Goal: Task Accomplishment & Management: Manage account settings

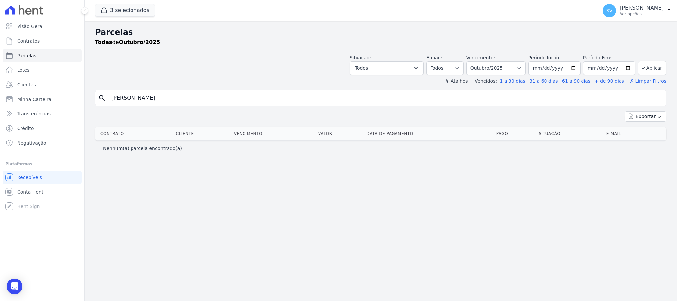
select select
drag, startPoint x: 0, startPoint y: 0, endPoint x: 70, endPoint y: 65, distance: 95.2
click at [70, 65] on div "Visão Geral Contratos Parcelas Lotes Clientes Minha Carteira Transferências Cré…" at bounding box center [338, 150] width 677 height 301
type input "WHANA MOURA MOYA"
select select
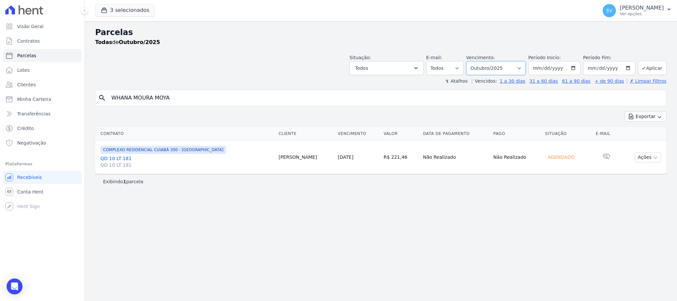
click at [519, 69] on select "Filtrar por período ──────── Todos os meses Outubro/2022 Novembro/2022 Dezembro…" at bounding box center [496, 68] width 60 height 14
select select "09/2025"
click at [474, 61] on select "Filtrar por período ──────── Todos os meses Outubro/2022 Novembro/2022 Dezembro…" at bounding box center [496, 68] width 60 height 14
select select
click at [652, 159] on button "Ações" at bounding box center [648, 157] width 26 height 10
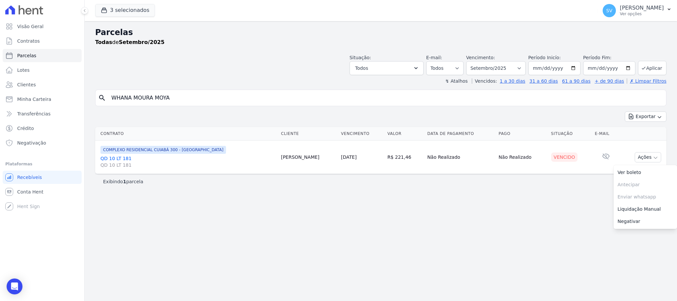
drag, startPoint x: 426, startPoint y: 200, endPoint x: 419, endPoint y: 194, distance: 8.7
click at [419, 194] on div "Parcelas Todas de Setembro/2025 Situação: Agendado Em Aberto Pago Processando C…" at bounding box center [381, 161] width 593 height 280
click at [118, 158] on link "QD 10 LT 181 QD 10 LT 181" at bounding box center [187, 161] width 175 height 13
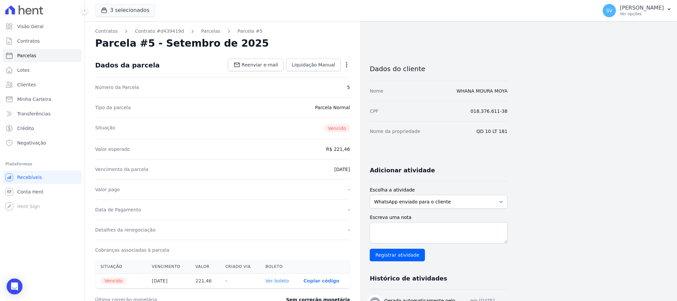
click at [345, 65] on icon "button" at bounding box center [346, 64] width 7 height 7
click at [328, 89] on link "Cancelar Cobrança" at bounding box center [318, 86] width 58 height 12
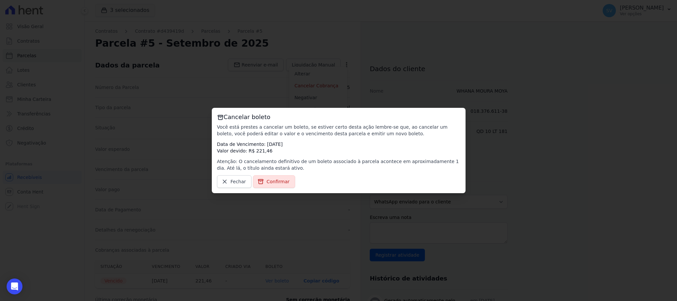
drag, startPoint x: 284, startPoint y: 187, endPoint x: 280, endPoint y: 182, distance: 5.6
click at [284, 186] on link "Confirmar" at bounding box center [274, 181] width 42 height 13
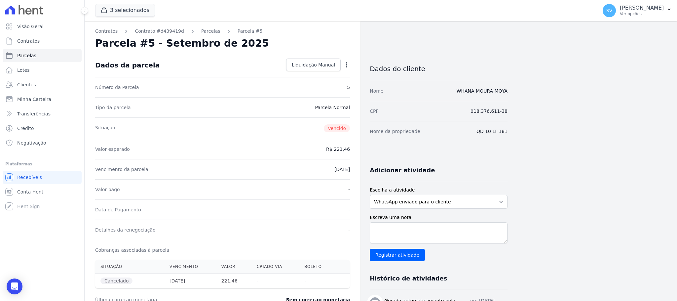
click at [613, 0] on div "SV SHIRLEY VANESSA SOUSA ALVES Ver opções Perfil do empreendimento Faturas Impo…" at bounding box center [638, 10] width 80 height 21
click at [620, 10] on p "[PERSON_NAME]" at bounding box center [642, 8] width 44 height 7
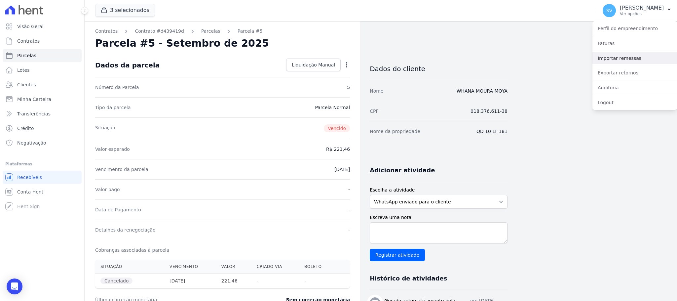
click at [620, 59] on link "Importar remessas" at bounding box center [635, 58] width 85 height 12
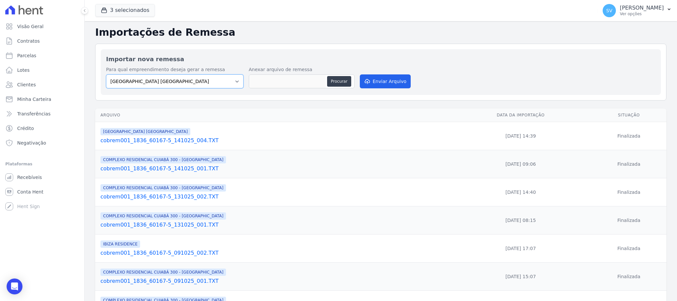
click at [226, 81] on select "BAHAMAS EAST VILLAGE COMPLEXO RESIDENCIAL CUIABÁ 300 - JOÃO DE BARRO IBIZA RESI…" at bounding box center [175, 81] width 138 height 14
select select "a999329b-d322-46c5-b2df-9163b092fb9b"
click at [106, 75] on select "BAHAMAS EAST VILLAGE COMPLEXO RESIDENCIAL CUIABÁ 300 - JOÃO DE BARRO IBIZA RESI…" at bounding box center [175, 81] width 138 height 14
click at [338, 80] on button "Procurar" at bounding box center [339, 81] width 24 height 11
type input "cobrem001_1836_60167-5_151025_004.TXT"
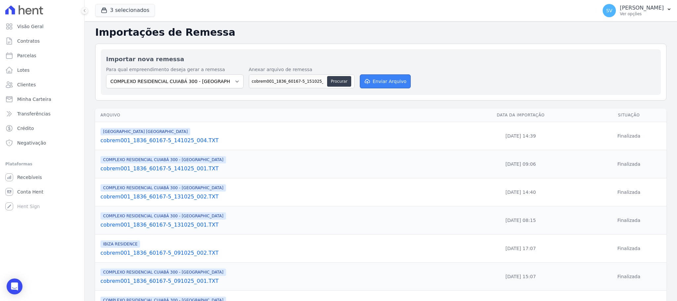
click at [394, 80] on button "Enviar Arquivo" at bounding box center [385, 81] width 51 height 14
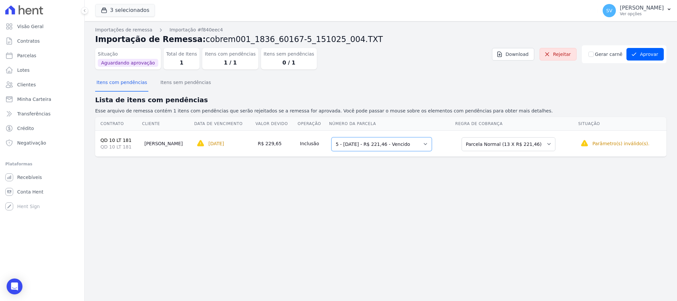
click at [416, 144] on select "Selecione uma 5 - [DATE] - R$ 221,46 - Vencido 6 - [DATE] - R$ 221,46 - Agendad…" at bounding box center [382, 144] width 100 height 14
click at [332, 137] on select "Selecione uma 5 - [DATE] - R$ 221,46 - Vencido 6 - [DATE] - R$ 221,46 - Agendad…" at bounding box center [382, 144] width 100 height 14
click at [530, 144] on select "Selecione uma Nova Parcela Avulsa Parcela Avulsa Existente Parcela Normal (13 X…" at bounding box center [509, 144] width 94 height 14
click at [466, 137] on select "Selecione uma Nova Parcela Avulsa Parcela Avulsa Existente Parcela Normal (13 X…" at bounding box center [509, 144] width 94 height 14
drag, startPoint x: 504, startPoint y: 181, endPoint x: 359, endPoint y: 137, distance: 151.5
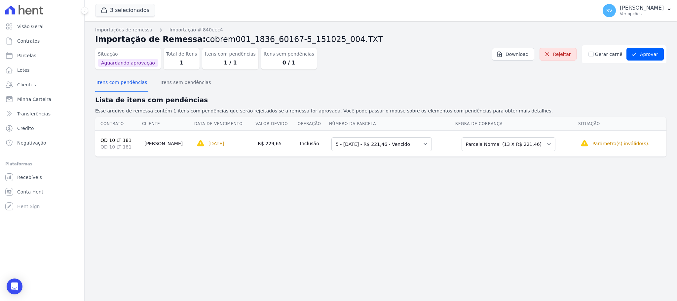
click at [503, 180] on div "Importações de remessa Importação #f840eec4 Importação de Remessa: cobrem001_18…" at bounding box center [381, 161] width 593 height 280
click at [129, 85] on button "Itens com pendências" at bounding box center [121, 82] width 53 height 17
click at [128, 85] on button "Itens com pendências" at bounding box center [121, 82] width 53 height 17
click at [420, 144] on select "Selecione uma 5 - 15/09/2025 - R$ 221,46 - Vencido 6 - 15/10/2025 - R$ 221,46 -…" at bounding box center [382, 144] width 100 height 14
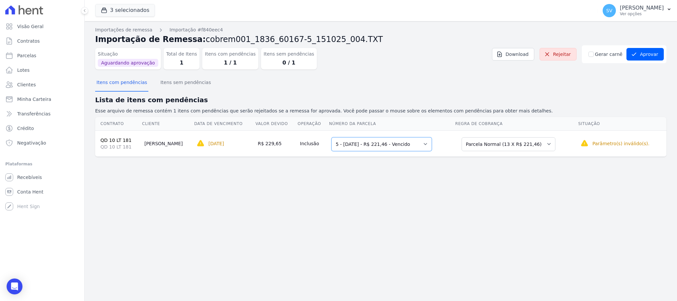
click at [419, 144] on select "Selecione uma 5 - 15/09/2025 - R$ 221,46 - Vencido 6 - 15/10/2025 - R$ 221,46 -…" at bounding box center [382, 144] width 100 height 14
click at [420, 142] on select "Selecione uma 5 - 15/09/2025 - R$ 221,46 - Vencido 6 - 15/10/2025 - R$ 221,46 -…" at bounding box center [382, 144] width 100 height 14
click at [542, 144] on select "Selecione uma Nova Parcela Avulsa Parcela Avulsa Existente Parcela Normal (13 X…" at bounding box center [509, 144] width 94 height 14
click at [608, 176] on div "Importações de remessa Importação #f840eec4 Importação de Remessa: cobrem001_18…" at bounding box center [381, 161] width 593 height 280
click at [119, 82] on button "Itens com pendências" at bounding box center [121, 82] width 53 height 17
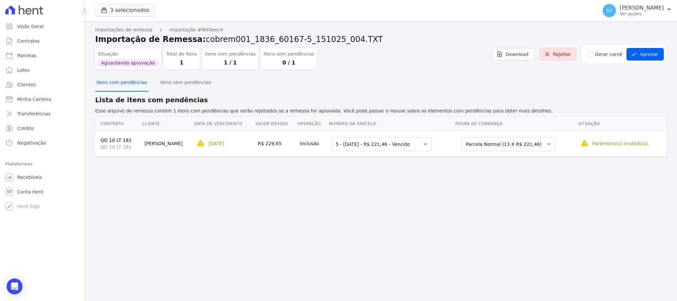
click at [121, 82] on button "Itens com pendências" at bounding box center [121, 82] width 53 height 17
click at [182, 87] on button "Itens sem pendências" at bounding box center [185, 82] width 53 height 17
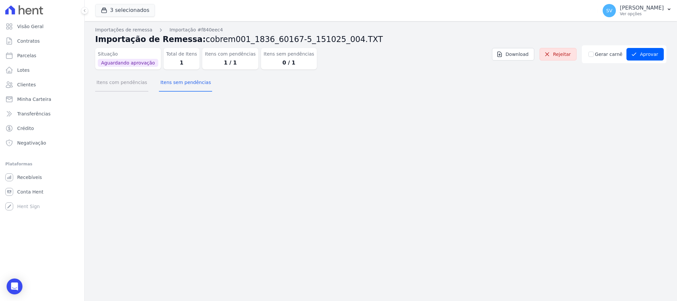
click at [115, 80] on button "Itens com pendências" at bounding box center [121, 82] width 53 height 17
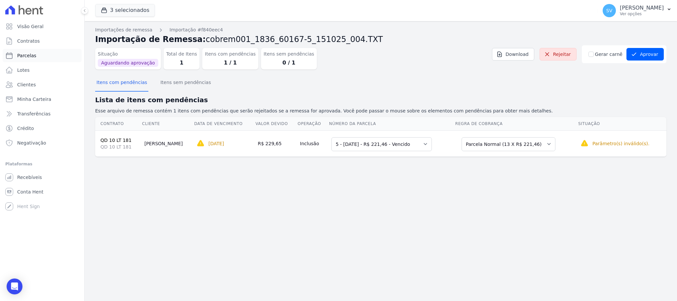
click at [32, 56] on span "Parcelas" at bounding box center [26, 55] width 19 height 7
select select
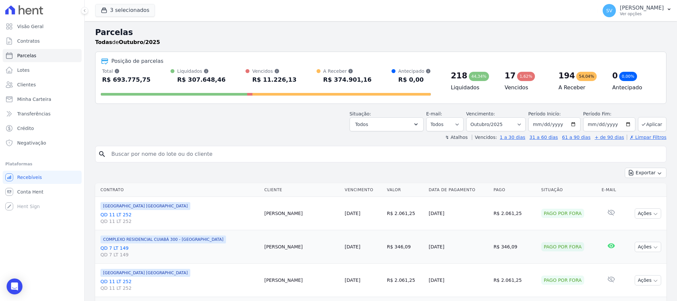
click at [179, 157] on input "search" at bounding box center [385, 153] width 556 height 13
paste input "WHANA MOURA MOYA"
type input "WHANA MOURA MOYA"
select select
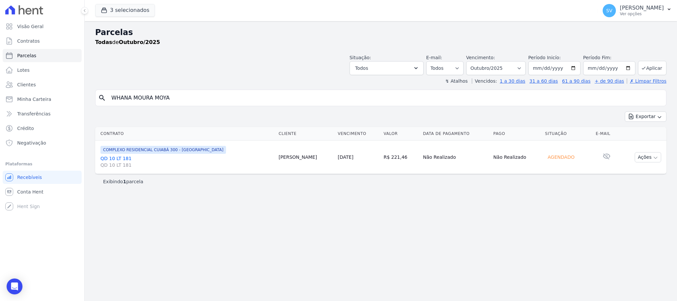
click at [122, 158] on link "QD 10 LT 181 QD 10 LT 181" at bounding box center [186, 161] width 173 height 13
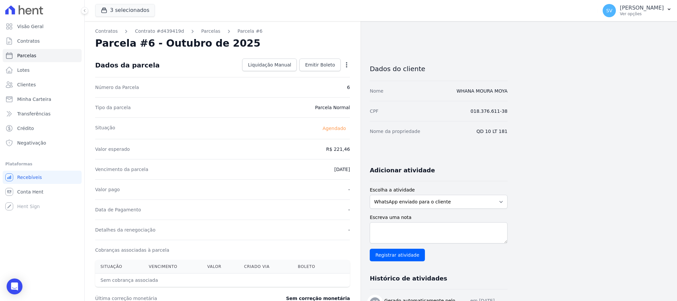
select select
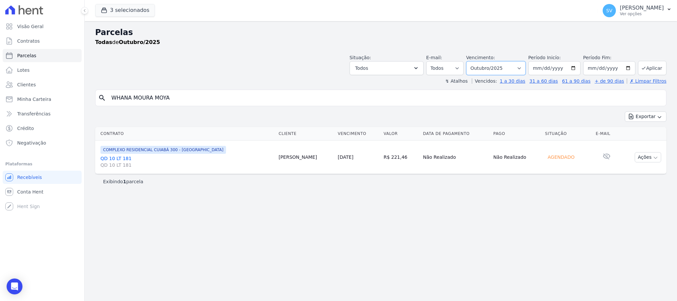
click at [521, 67] on select "Filtrar por período ──────── Todos os meses Outubro/2022 Novembro/2022 Dezembro…" at bounding box center [496, 68] width 60 height 14
select select "09/2025"
click at [474, 61] on select "Filtrar por período ──────── Todos os meses Outubro/2022 Novembro/2022 Dezembro…" at bounding box center [496, 68] width 60 height 14
select select
click at [651, 159] on button "Ações" at bounding box center [648, 157] width 26 height 10
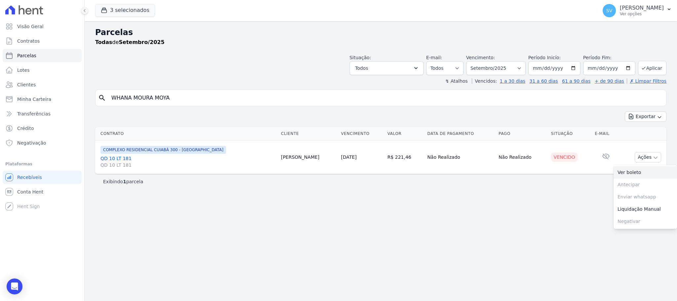
click at [638, 175] on link "Ver boleto" at bounding box center [645, 172] width 63 height 12
click at [121, 158] on link "QD 10 LT 181 QD 10 LT 181" at bounding box center [187, 161] width 175 height 13
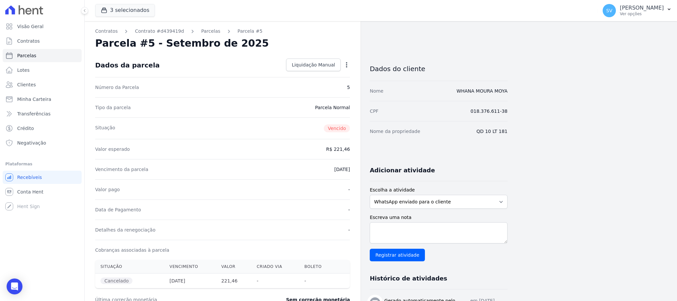
click at [345, 68] on div "Open options" at bounding box center [346, 65] width 7 height 8
click at [345, 65] on icon "button" at bounding box center [346, 64] width 7 height 7
click at [317, 73] on link "Alterar" at bounding box center [318, 74] width 58 height 12
click at [309, 171] on input "2025-09-15" at bounding box center [324, 169] width 52 height 14
click at [310, 201] on div "Data de Pagamento -" at bounding box center [222, 209] width 255 height 20
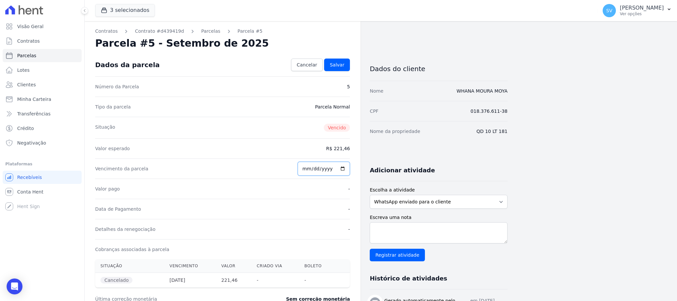
click at [316, 173] on input "2025-09-20" at bounding box center [324, 169] width 52 height 14
type input "2025-10-20"
drag, startPoint x: 306, startPoint y: 228, endPoint x: 297, endPoint y: 106, distance: 122.6
click at [306, 228] on div "Detalhes da renegociação -" at bounding box center [222, 229] width 255 height 20
click at [339, 62] on span "Salvar" at bounding box center [337, 64] width 15 height 7
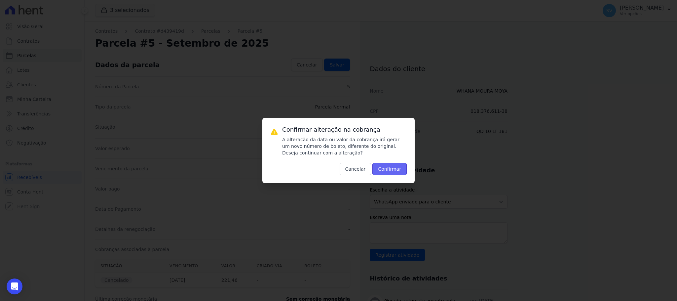
click at [401, 171] on button "Confirmar" at bounding box center [390, 169] width 34 height 13
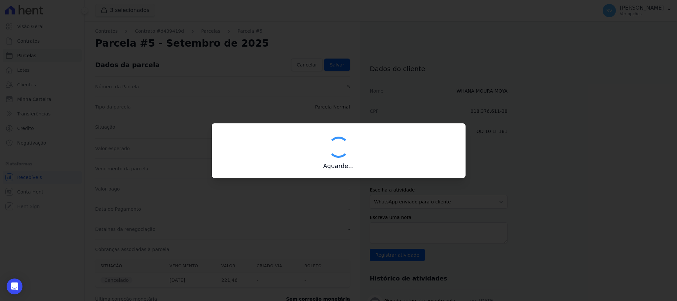
type input "00190000090335103300000659292171412050000022146"
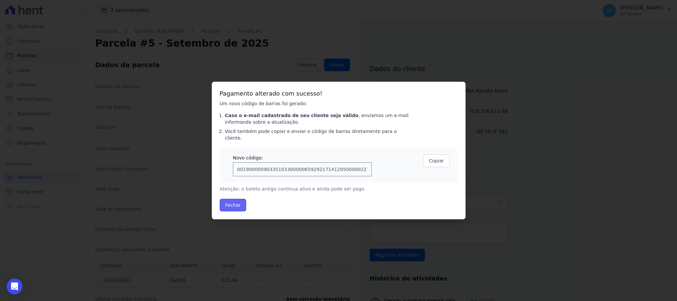
click at [233, 202] on button "Fechar" at bounding box center [233, 205] width 27 height 13
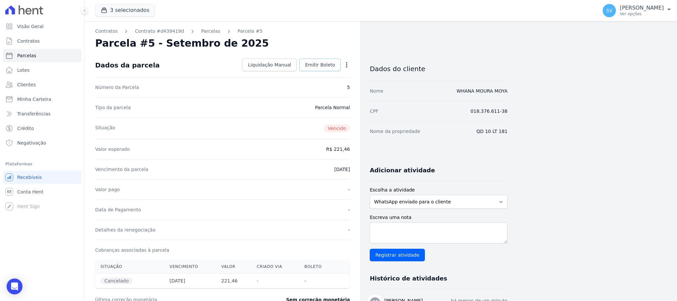
click at [329, 65] on span "Emitir Boleto" at bounding box center [320, 64] width 30 height 7
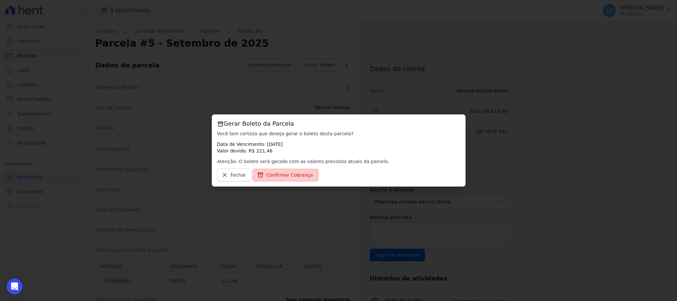
click at [276, 179] on link "Confirmar Cobrança" at bounding box center [286, 175] width 66 height 13
click at [281, 176] on span "Confirmar Cobrança" at bounding box center [289, 175] width 47 height 7
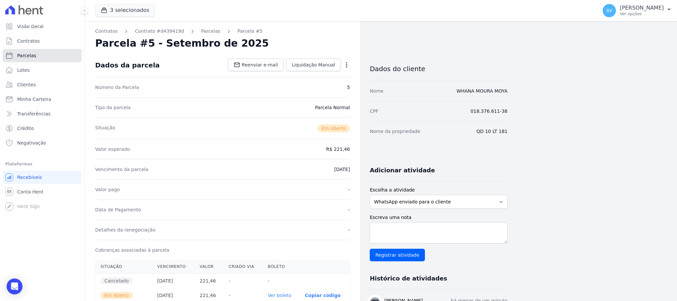
click at [47, 59] on link "Parcelas" at bounding box center [42, 55] width 79 height 13
select select
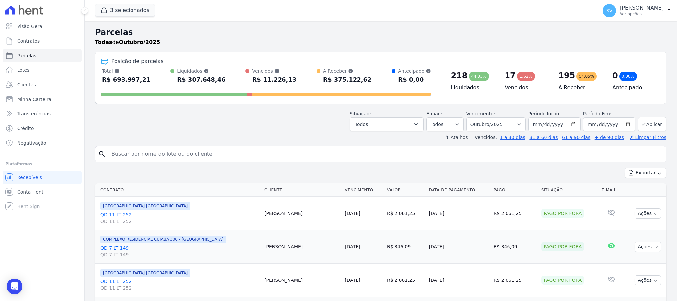
click at [313, 151] on input "search" at bounding box center [385, 153] width 556 height 13
paste input "WHANA MOURA MOYA"
type input "WHANA MOURA MOYA"
select select
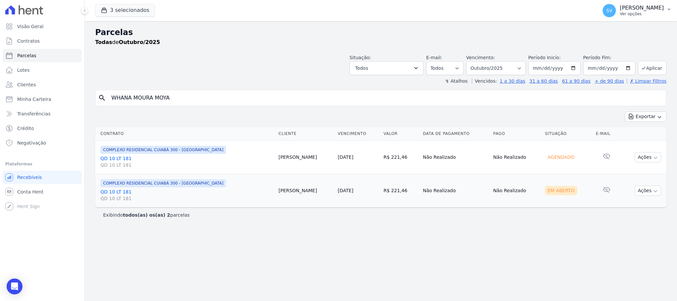
click at [620, 9] on p "[PERSON_NAME]" at bounding box center [642, 8] width 44 height 7
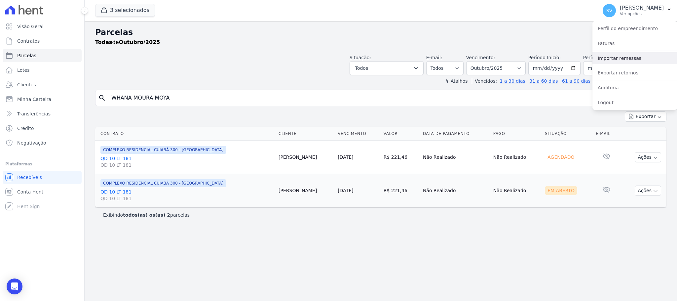
click at [616, 57] on link "Importar remessas" at bounding box center [635, 58] width 85 height 12
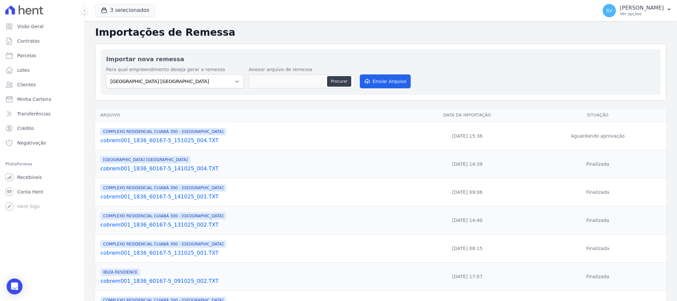
click at [186, 144] on link "cobrem001_1836_60167-5_151025_004.TXT" at bounding box center [251, 141] width 302 height 8
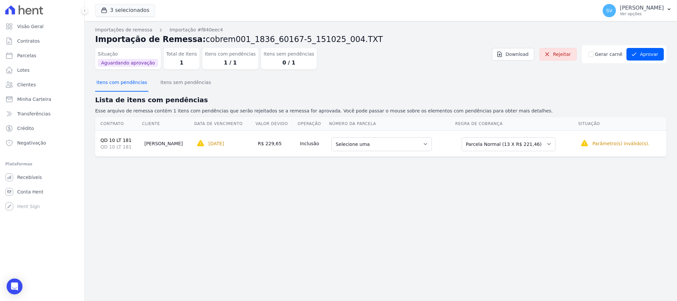
click at [134, 85] on button "Itens com pendências" at bounding box center [121, 82] width 53 height 17
click at [417, 147] on select "Selecione uma 6 - 15/10/2025 - R$ 221,46 - Agendado 7 - 15/11/2025 - R$ 221,46 …" at bounding box center [382, 144] width 100 height 14
click at [539, 142] on select "Selecione uma Nova Parcela Avulsa Parcela Avulsa Existente Parcela Normal (13 X…" at bounding box center [509, 144] width 94 height 14
click at [466, 137] on select "Selecione uma Nova Parcela Avulsa Parcela Avulsa Existente Parcela Normal (13 X…" at bounding box center [509, 144] width 94 height 14
click at [135, 86] on button "Itens com pendências" at bounding box center [121, 82] width 53 height 17
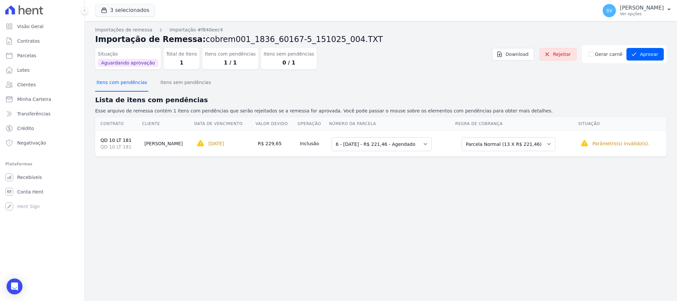
drag, startPoint x: 132, startPoint y: 84, endPoint x: 127, endPoint y: 81, distance: 5.2
click at [128, 82] on button "Itens com pendências" at bounding box center [121, 82] width 53 height 17
click at [127, 81] on button "Itens com pendências" at bounding box center [121, 82] width 53 height 17
drag, startPoint x: 418, startPoint y: 146, endPoint x: 412, endPoint y: 144, distance: 6.0
click at [415, 146] on select "Selecione uma 6 - 15/10/2025 - R$ 221,46 - Agendado 7 - 15/11/2025 - R$ 221,46 …" at bounding box center [382, 144] width 100 height 14
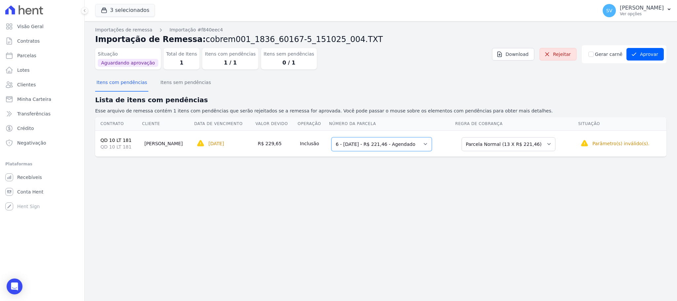
click at [332, 137] on select "Selecione uma 6 - 15/10/2025 - R$ 221,46 - Agendado 7 - 15/11/2025 - R$ 221,46 …" at bounding box center [382, 144] width 100 height 14
click at [536, 141] on select "Selecione uma Nova Parcela Avulsa Parcela Avulsa Existente Parcela Normal (13 X…" at bounding box center [509, 144] width 94 height 14
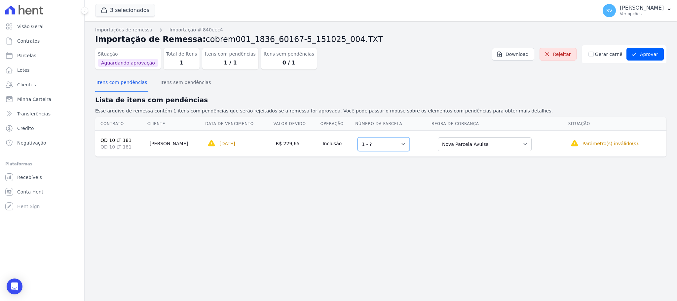
click at [389, 141] on select "Selecione uma 1 - ?" at bounding box center [384, 144] width 52 height 14
click at [408, 147] on td "Selecione uma 1 - ?" at bounding box center [393, 143] width 76 height 26
drag, startPoint x: 486, startPoint y: 142, endPoint x: 490, endPoint y: 151, distance: 9.5
click at [486, 142] on select "Selecione uma Nova Parcela Avulsa Parcela Avulsa Existente Parcela Normal (13 X…" at bounding box center [485, 144] width 94 height 14
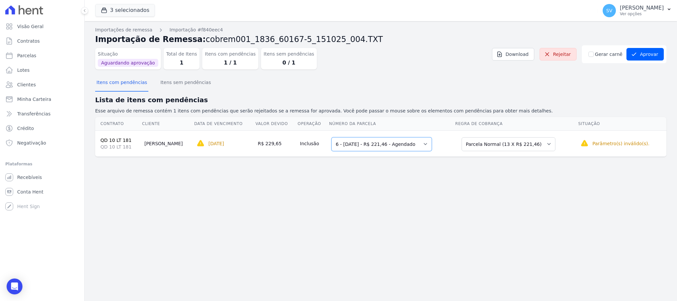
drag, startPoint x: 420, startPoint y: 145, endPoint x: 417, endPoint y: 142, distance: 4.0
click at [419, 144] on select "Selecione uma 6 - 15/10/2025 - R$ 221,46 - Agendado 7 - 15/11/2025 - R$ 221,46 …" at bounding box center [382, 144] width 100 height 14
drag, startPoint x: 128, startPoint y: 86, endPoint x: 126, endPoint y: 83, distance: 4.1
click at [126, 84] on button "Itens com pendências" at bounding box center [121, 82] width 53 height 17
click at [562, 57] on link "Rejeitar" at bounding box center [558, 54] width 37 height 13
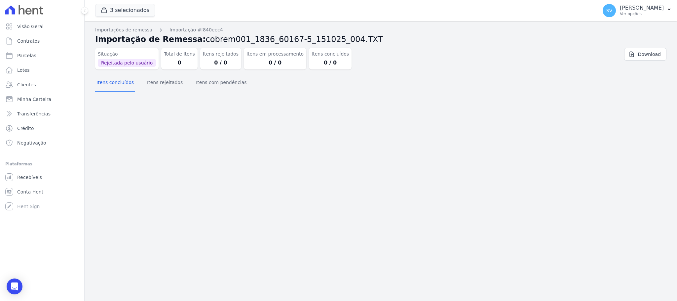
click at [351, 163] on div "Importações de remessa Importação #f840eec4 Importação de Remessa: cobrem001_18…" at bounding box center [381, 161] width 593 height 280
click at [33, 54] on span "Parcelas" at bounding box center [26, 55] width 19 height 7
select select
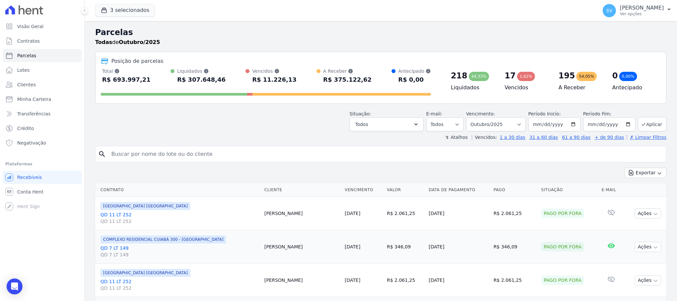
click at [185, 154] on input "search" at bounding box center [385, 153] width 556 height 13
paste input "WHANA MOURA MOYA"
type input "WHANA MOURA MOYA"
select select
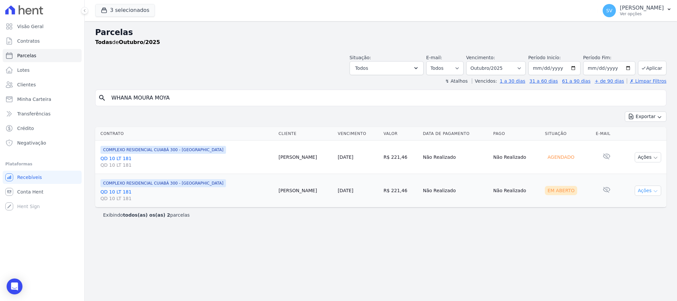
click at [650, 194] on button "Ações" at bounding box center [648, 190] width 26 height 10
click at [629, 206] on link "Ver boleto" at bounding box center [645, 206] width 63 height 12
click at [525, 68] on select "[GEOGRAPHIC_DATA] por período ──────── Todos os meses Outubro/2022 Novembro/202…" at bounding box center [496, 68] width 60 height 14
select select "09/2025"
click at [474, 61] on select "[GEOGRAPHIC_DATA] por período ──────── Todos os meses Outubro/2022 Novembro/202…" at bounding box center [496, 68] width 60 height 14
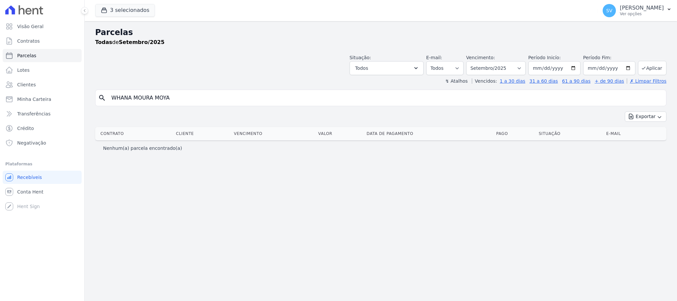
select select
click at [220, 99] on input "WHANA MOURA MOYA" at bounding box center [385, 97] width 556 height 13
drag, startPoint x: 220, startPoint y: 99, endPoint x: 63, endPoint y: 70, distance: 159.6
click at [64, 71] on div "Visão Geral Contratos [GEOGRAPHIC_DATA] Lotes Clientes Minha Carteira Transferê…" at bounding box center [338, 150] width 677 height 301
paste input "Vitória Tamires de [PERSON_NAME]"
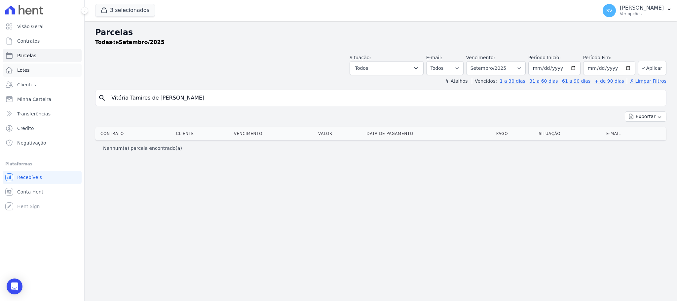
type input "Vitória Tamires de [PERSON_NAME]"
select select
click at [236, 102] on input "Vitória Tamires de Jesus Correia" at bounding box center [385, 97] width 556 height 13
click at [122, 101] on input "Vitória Tamires de Jesus Correia" at bounding box center [385, 97] width 556 height 13
drag, startPoint x: 120, startPoint y: 99, endPoint x: 124, endPoint y: 105, distance: 7.8
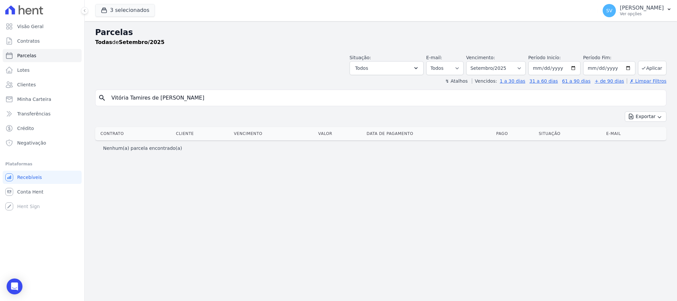
click at [121, 100] on input "Vitória Tamires de Jesus Correia" at bounding box center [385, 97] width 556 height 13
type input "Vitoria Tamires de Jesus Correia"
select select
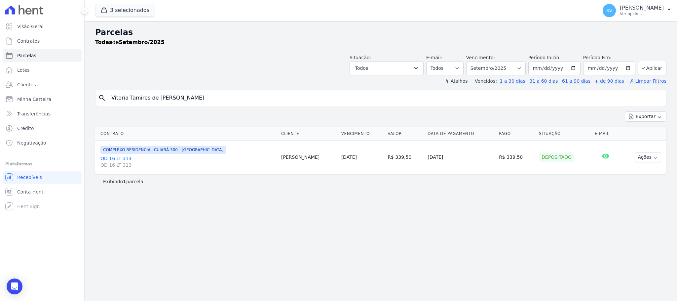
click at [113, 158] on link "QD 16 LT 313 QD 16 LT 313" at bounding box center [188, 161] width 176 height 13
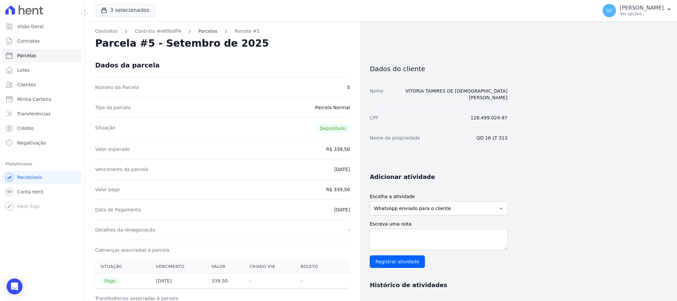
click at [201, 28] on link "Parcelas" at bounding box center [207, 31] width 19 height 7
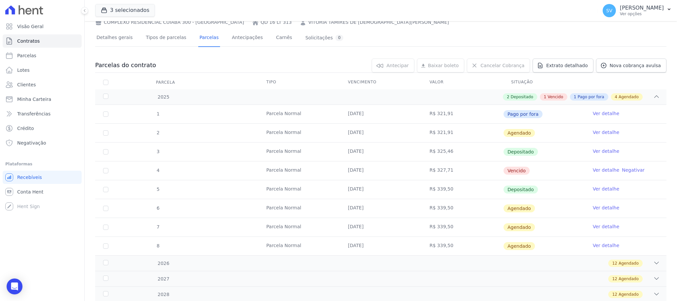
scroll to position [50, 0]
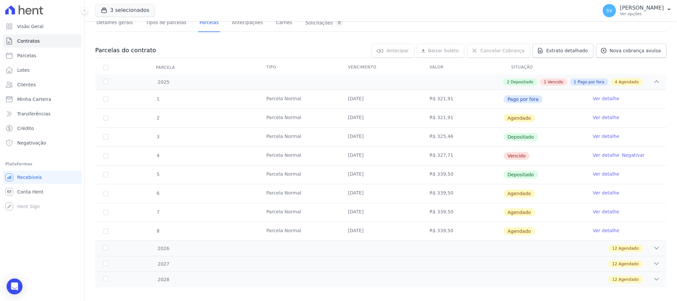
click at [593, 157] on link "Ver detalhe" at bounding box center [606, 155] width 26 height 7
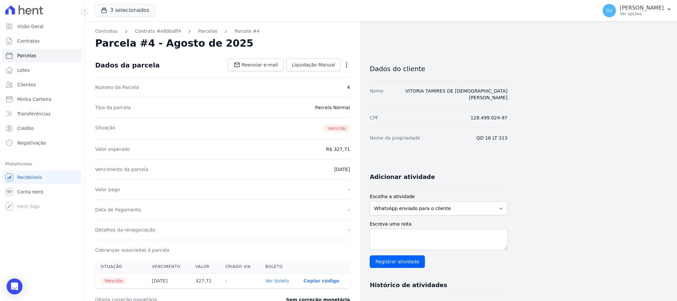
click at [346, 66] on icon "button" at bounding box center [346, 64] width 7 height 7
click at [321, 84] on link "Cancelar Cobrança" at bounding box center [318, 86] width 58 height 12
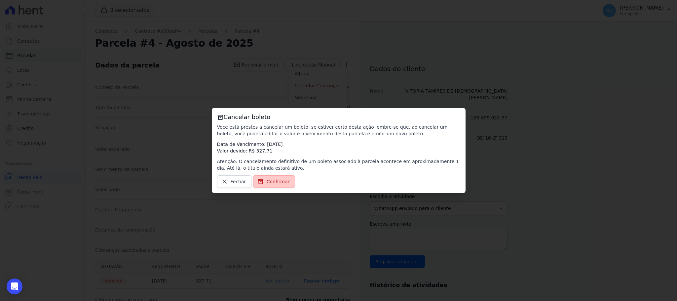
click at [270, 182] on span "Confirmar" at bounding box center [278, 181] width 23 height 7
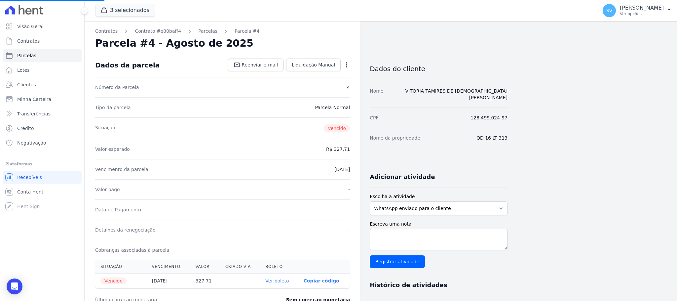
click at [345, 67] on icon "button" at bounding box center [346, 64] width 7 height 7
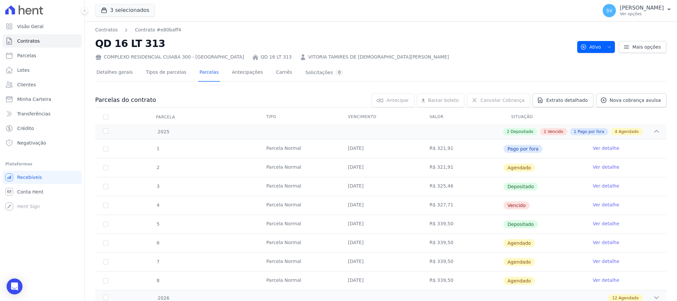
scroll to position [58, 0]
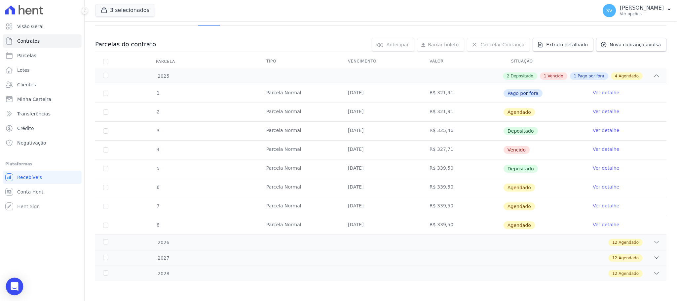
click at [17, 284] on icon "Open Intercom Messenger" at bounding box center [14, 286] width 9 height 9
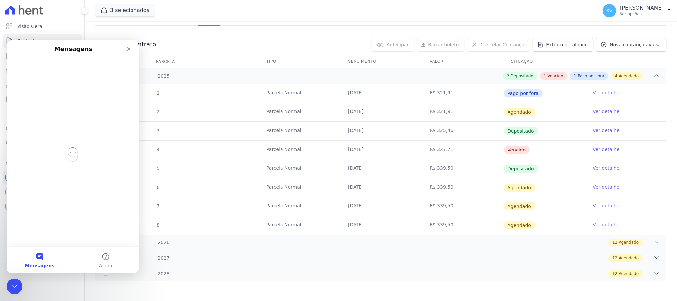
scroll to position [0, 0]
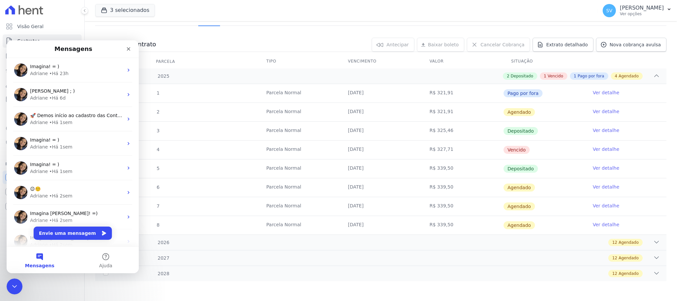
click at [37, 257] on button "Mensagens" at bounding box center [40, 260] width 66 height 26
click at [53, 233] on button "Envie uma mensagem" at bounding box center [73, 232] width 78 height 13
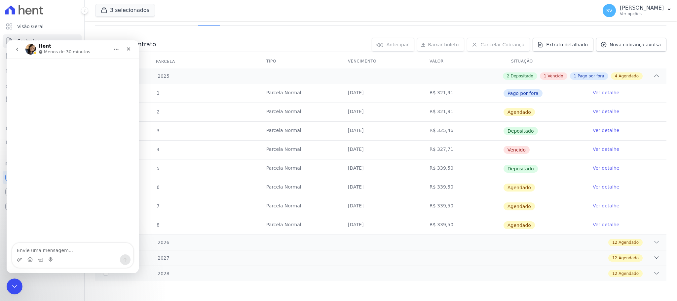
click at [58, 252] on textarea "Envie uma mensagem..." at bounding box center [72, 248] width 121 height 11
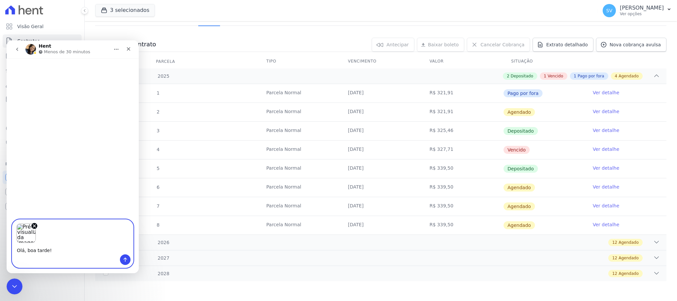
click at [89, 247] on textarea "Olá, boa tarde!" at bounding box center [72, 248] width 121 height 11
paste textarea "VITORIA TAMIRES DE JESUS CORREIA"
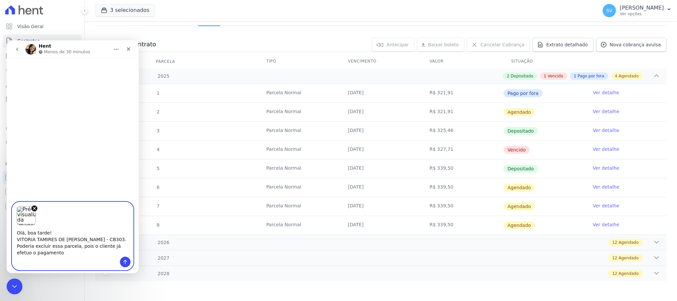
type textarea "Olá, boa tarde! VITORIA TAMIRES DE JESUS CORREIA - CB303. Poderia excluir essa …"
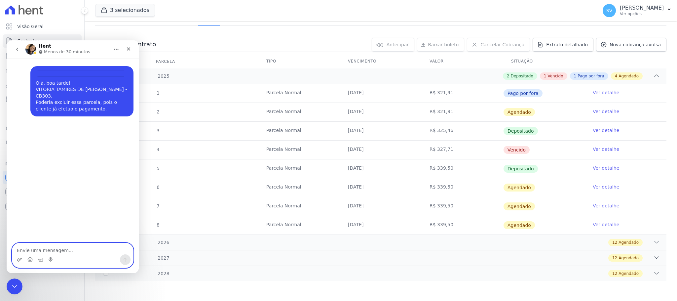
click at [97, 246] on textarea "Envie uma mensagem..." at bounding box center [72, 248] width 121 height 11
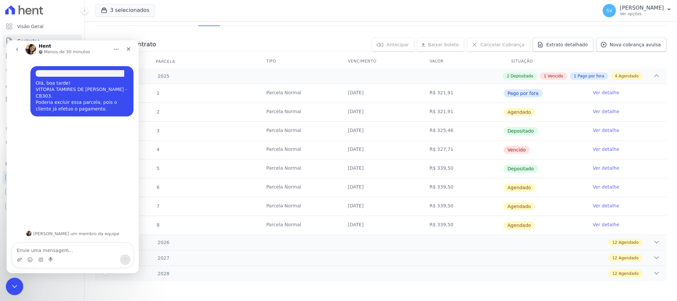
click at [11, 284] on icon "Encerramento do Messenger da Intercom" at bounding box center [14, 285] width 8 height 8
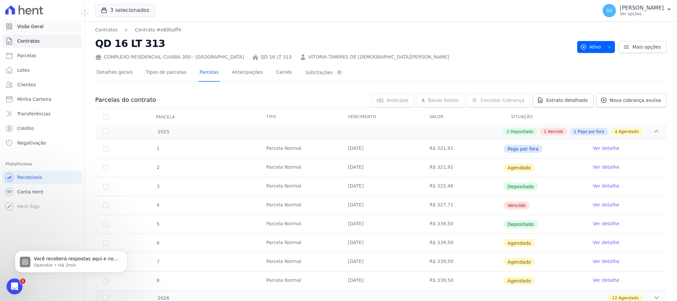
click at [20, 28] on span "Visão Geral" at bounding box center [30, 26] width 26 height 7
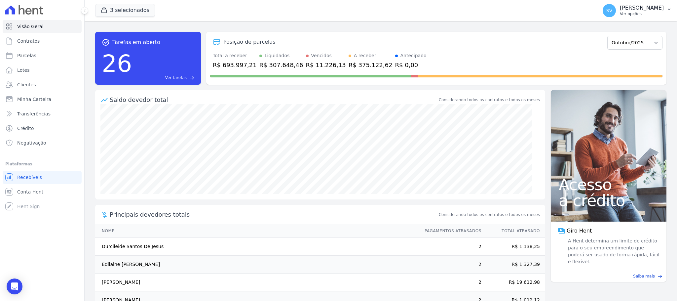
click at [620, 10] on p "[PERSON_NAME]" at bounding box center [642, 8] width 44 height 7
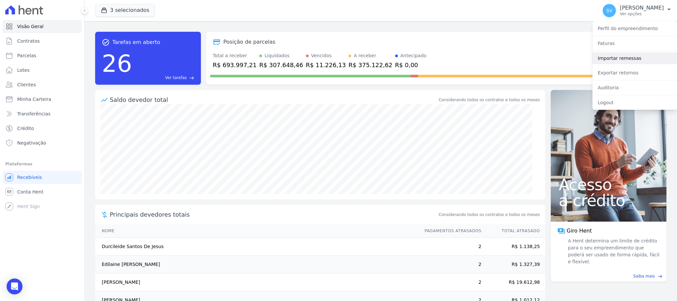
click at [624, 59] on link "Importar remessas" at bounding box center [635, 58] width 85 height 12
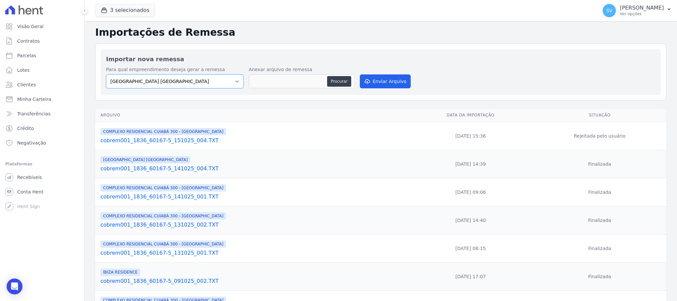
click at [233, 83] on select "BAHAMAS EAST VILLAGE COMPLEXO RESIDENCIAL CUIABÁ 300 - JOÃO DE BARRO IBIZA RESI…" at bounding box center [175, 81] width 138 height 14
select select "a999329b-d322-46c5-b2df-9163b092fb9b"
click at [106, 75] on select "BAHAMAS EAST VILLAGE COMPLEXO RESIDENCIAL CUIABÁ 300 - JOÃO DE BARRO IBIZA RESI…" at bounding box center [175, 81] width 138 height 14
click at [338, 83] on button "Procurar" at bounding box center [339, 81] width 24 height 11
type input "cobrem001_1836_60167-5_151025_005.TXT"
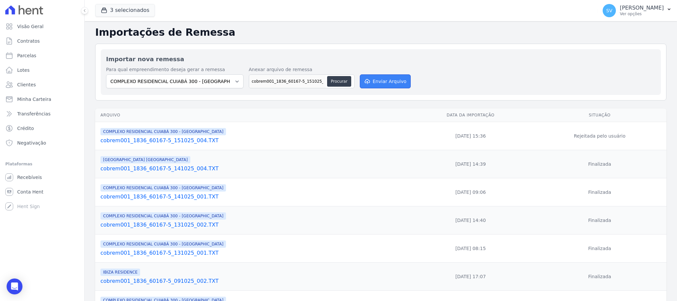
click at [392, 80] on button "Enviar Arquivo" at bounding box center [385, 81] width 51 height 14
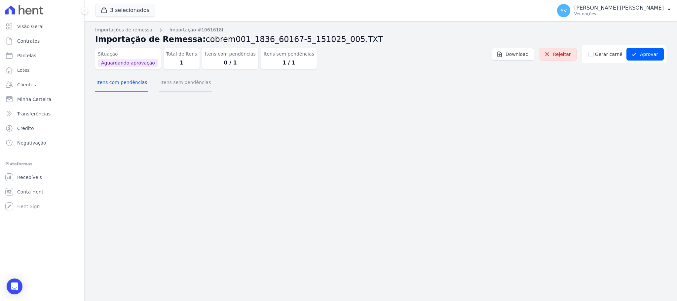
drag, startPoint x: 197, startPoint y: 83, endPoint x: 166, endPoint y: 88, distance: 32.0
click at [196, 82] on button "Itens sem pendências" at bounding box center [185, 82] width 53 height 17
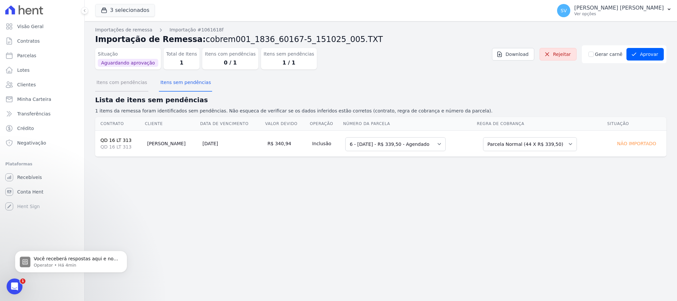
click at [126, 85] on button "Itens com pendências" at bounding box center [121, 82] width 53 height 17
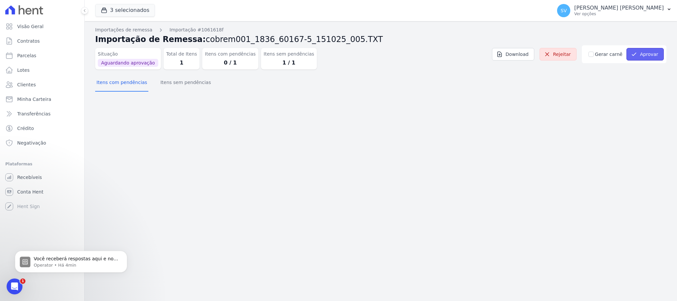
click at [641, 53] on button "Aprovar" at bounding box center [645, 54] width 37 height 13
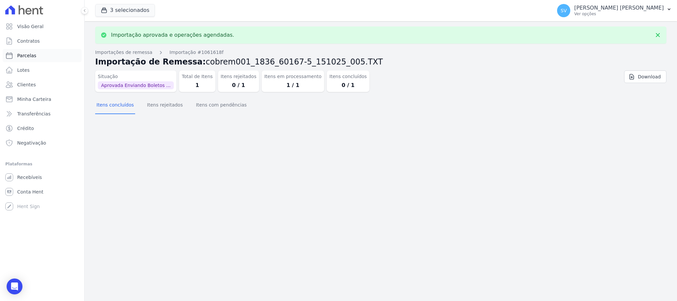
click at [25, 58] on span "Parcelas" at bounding box center [26, 55] width 19 height 7
select select
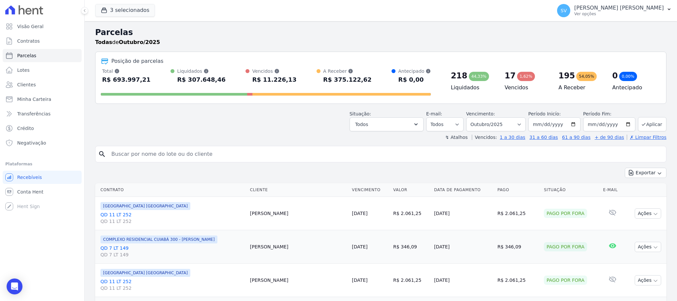
click at [207, 155] on input "search" at bounding box center [385, 153] width 556 height 13
paste input "VITORIA TAMIRES DE JESUS CORREIA"
type input "VITORIA TAMIRES DE JESUS CORREIA"
select select
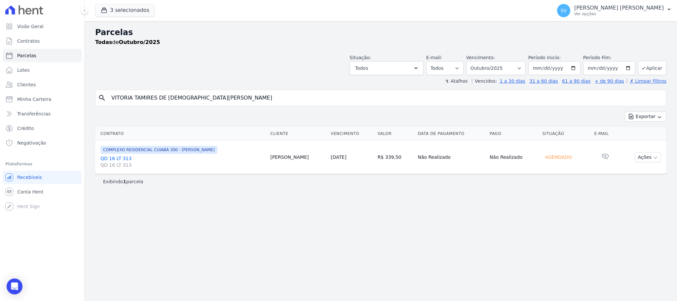
click at [207, 95] on input "VITORIA TAMIRES DE JESUS CORREIA" at bounding box center [385, 97] width 556 height 13
select select
click at [216, 100] on input "VITORIA TAMIRES DE JESUS CORREIA" at bounding box center [385, 97] width 556 height 13
select select
click at [659, 161] on button "Ações" at bounding box center [648, 157] width 26 height 10
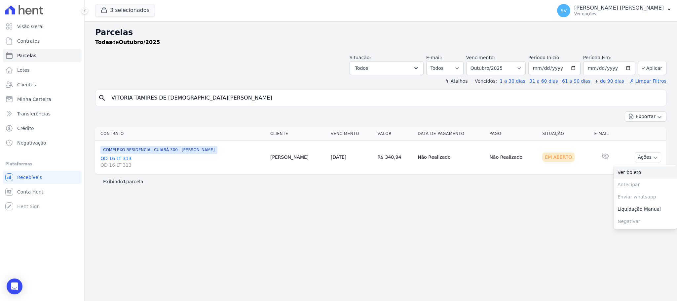
click at [643, 173] on link "Ver boleto" at bounding box center [645, 172] width 63 height 12
click at [37, 27] on span "Visão Geral" at bounding box center [30, 26] width 26 height 7
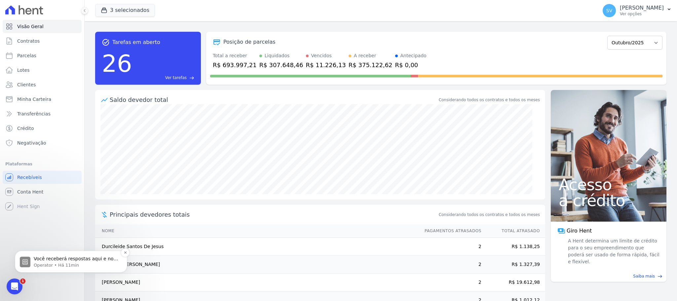
click at [83, 255] on div "Você receberá respostas aqui e no seu e-mail: ✉️ [EMAIL_ADDRESS][DOMAIN_NAME] N…" at bounding box center [76, 259] width 87 height 9
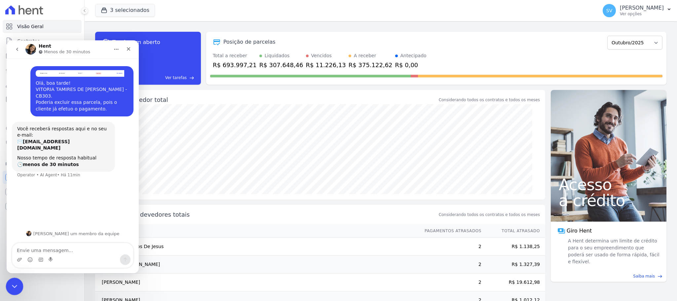
click at [9, 288] on div "Encerramento do Messenger da Intercom" at bounding box center [14, 285] width 16 height 16
